Goal: Task Accomplishment & Management: Manage account settings

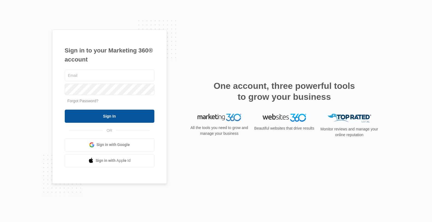
type input "jmitza@bbmsinc.com"
click at [117, 117] on input "Sign In" at bounding box center [110, 116] width 90 height 13
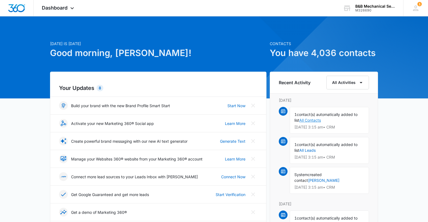
click at [302, 120] on link "All Contacts" at bounding box center [310, 120] width 22 height 5
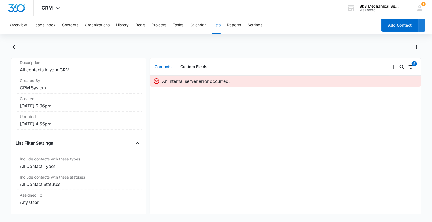
scroll to position [60, 0]
click at [39, 26] on button "Leads Inbox" at bounding box center [44, 24] width 22 height 17
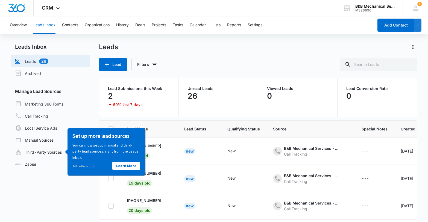
click at [95, 185] on div "Leads Inbox Leads 26 Archived Manage Lead Sources Marketing 360 Forms Call Trac…" at bounding box center [214, 150] width 406 height 215
click at [72, 188] on nav "Leads Inbox Leads 26 Archived Manage Lead Sources Marketing 360 Forms Call Trac…" at bounding box center [50, 150] width 79 height 215
click at [55, 153] on link "Third-Party Sources" at bounding box center [38, 152] width 47 height 7
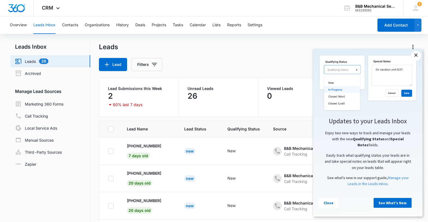
click at [414, 56] on link "×" at bounding box center [416, 56] width 10 height 10
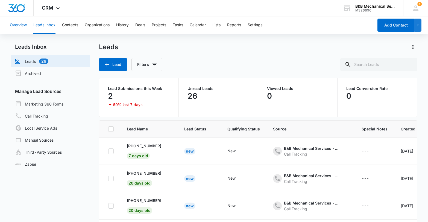
click at [17, 27] on button "Overview" at bounding box center [18, 24] width 17 height 17
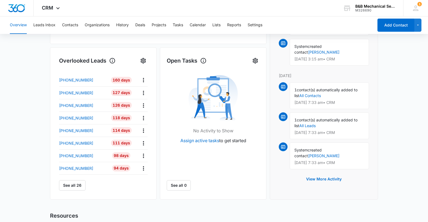
scroll to position [164, 0]
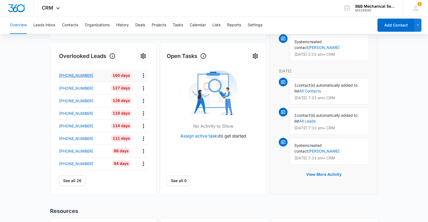
click at [77, 75] on p "+19089311714" at bounding box center [76, 75] width 34 height 6
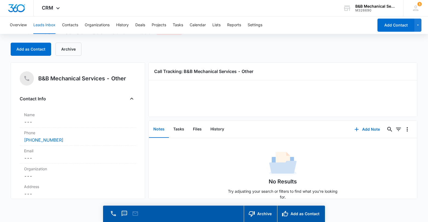
scroll to position [9, 0]
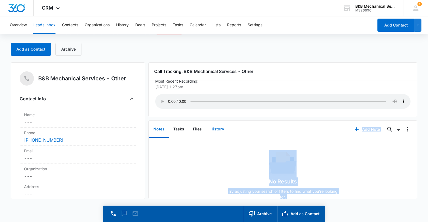
drag, startPoint x: 216, startPoint y: 215, endPoint x: 227, endPoint y: 122, distance: 94.1
click at [227, 122] on main "B&B Mechanical Services - Other - Lead 160 days old Add as Contact Archive B&B …" at bounding box center [214, 124] width 428 height 195
click at [217, 211] on div "Archive Add as Contact" at bounding box center [217, 213] width 215 height 16
